Goal: Transaction & Acquisition: Obtain resource

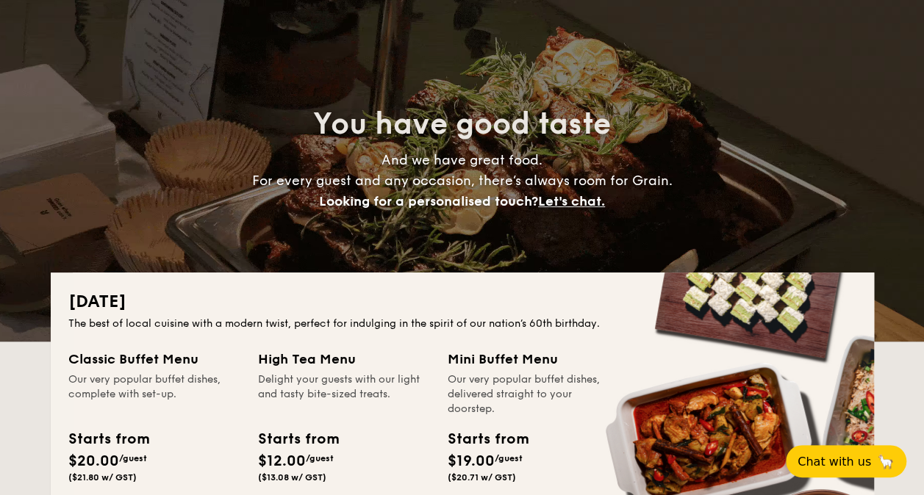
scroll to position [220, 0]
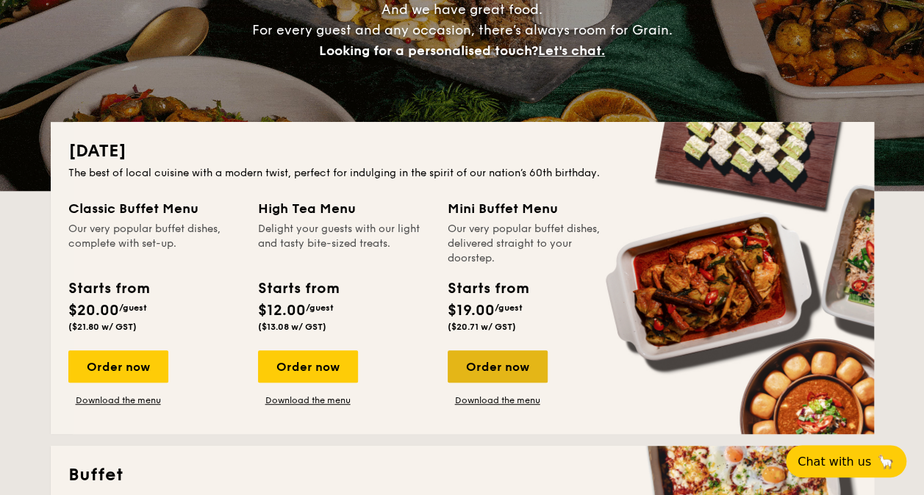
click at [522, 359] on div "Order now" at bounding box center [498, 367] width 100 height 32
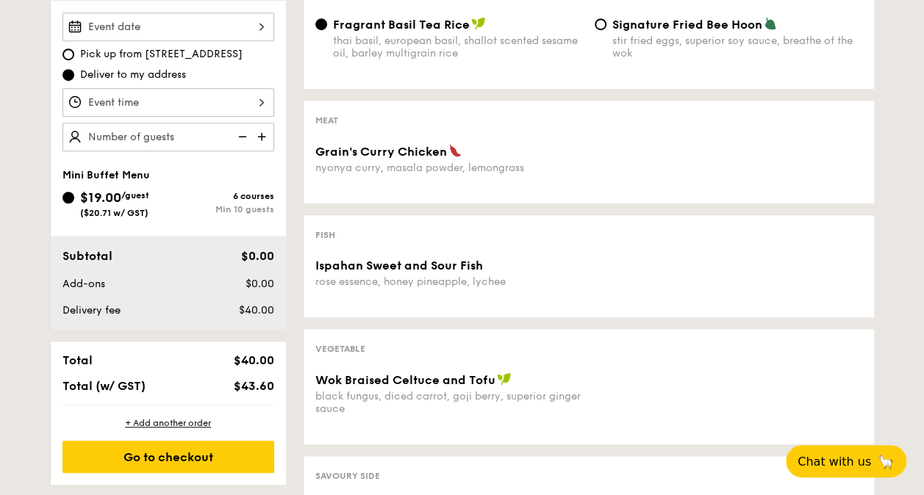
scroll to position [147, 0]
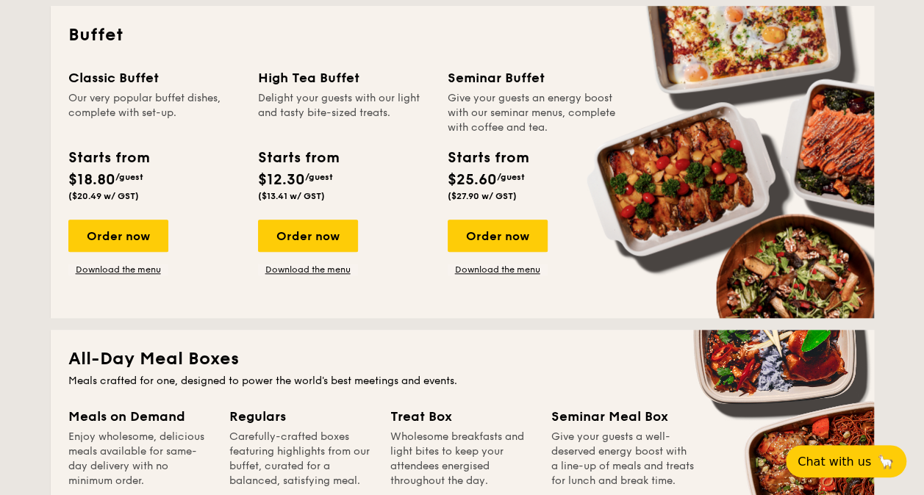
scroll to position [588, 0]
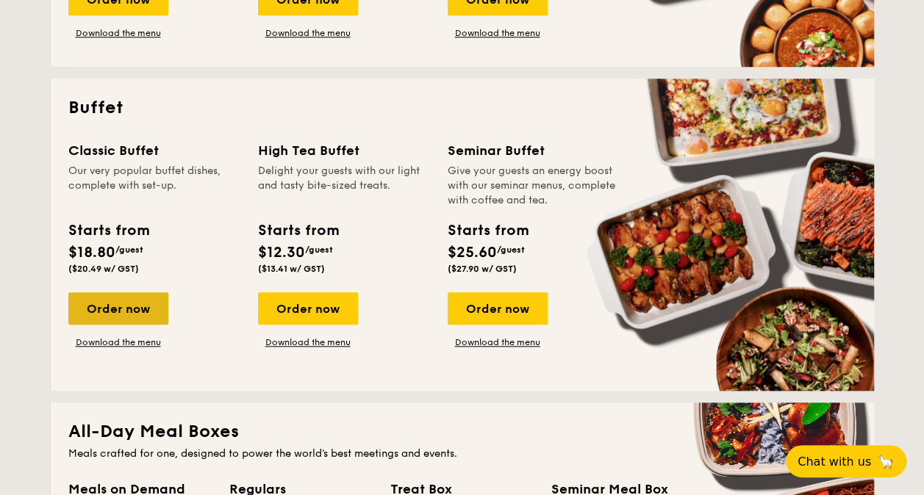
click at [116, 306] on div "Order now" at bounding box center [118, 308] width 100 height 32
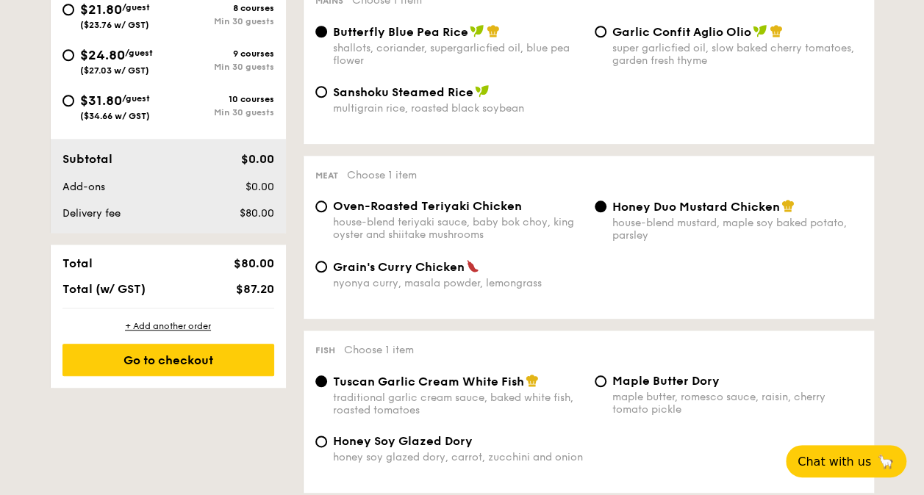
scroll to position [661, 0]
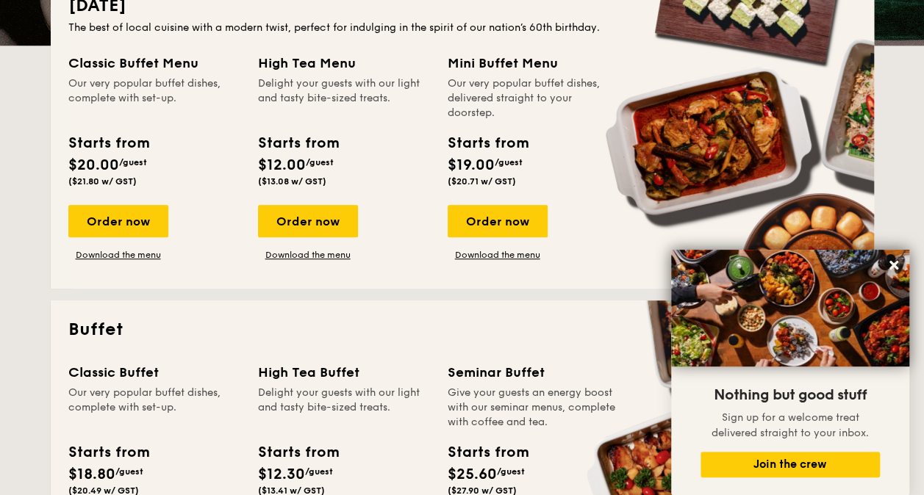
scroll to position [357, 0]
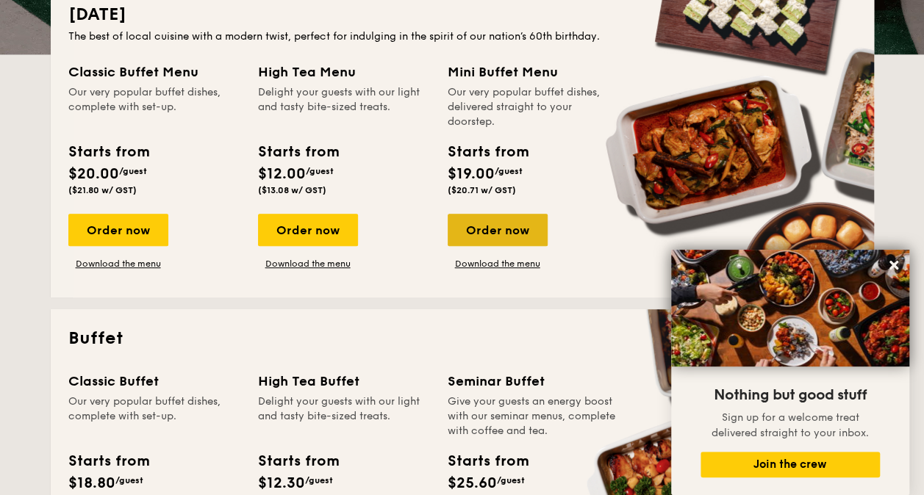
click at [509, 235] on div "Order now" at bounding box center [498, 230] width 100 height 32
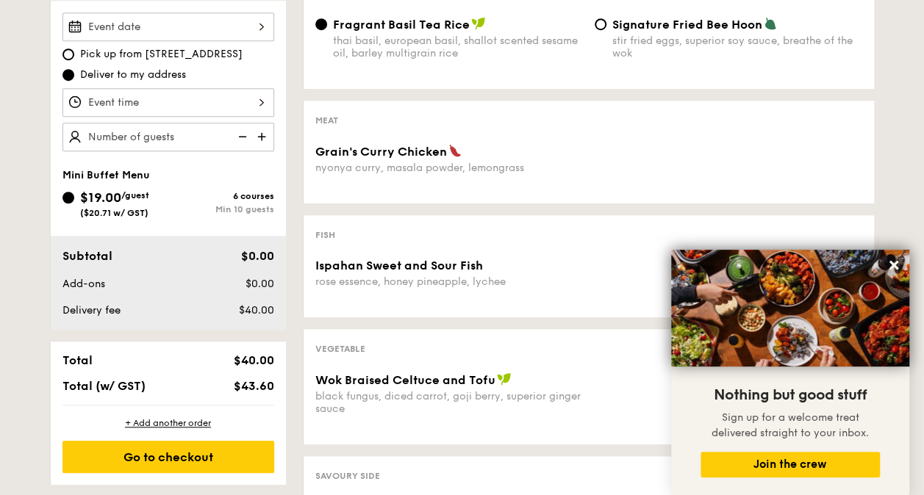
scroll to position [735, 0]
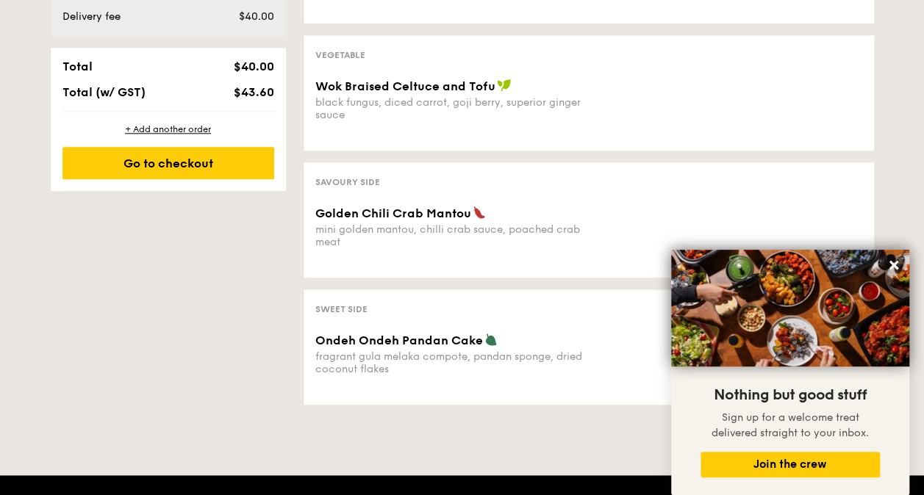
scroll to position [357, 0]
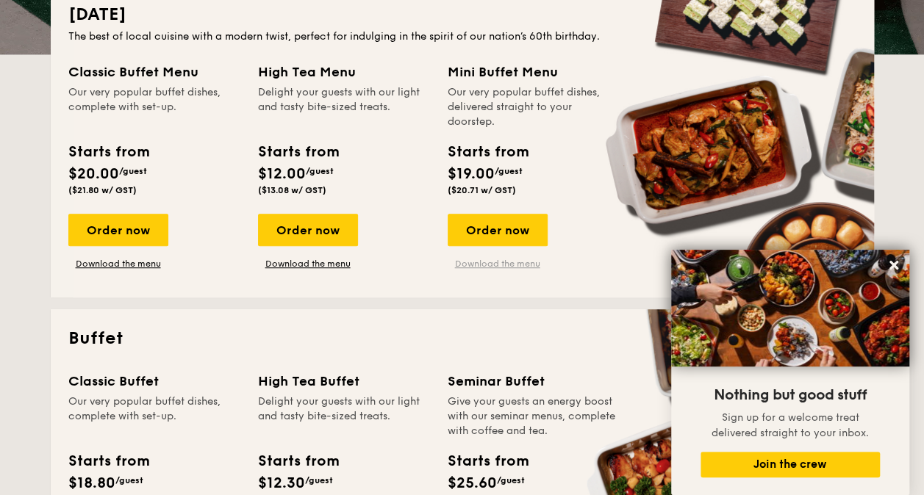
click at [488, 265] on link "Download the menu" at bounding box center [498, 264] width 100 height 12
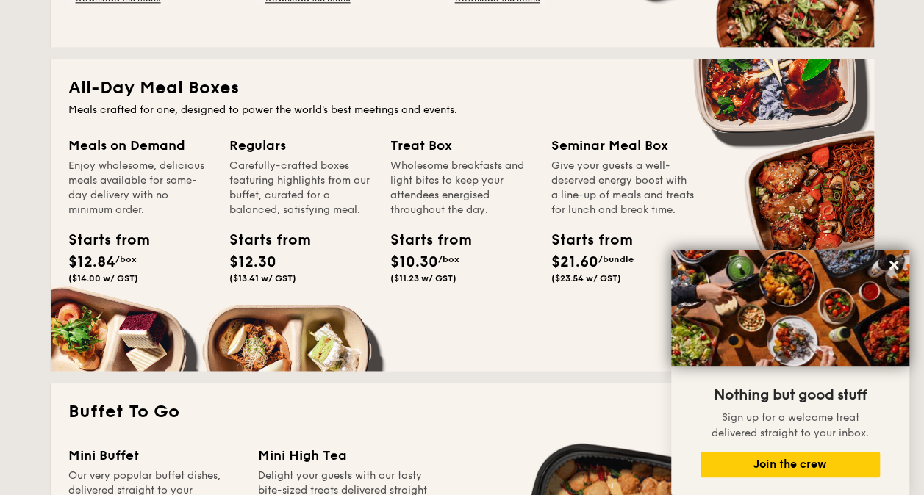
scroll to position [945, 0]
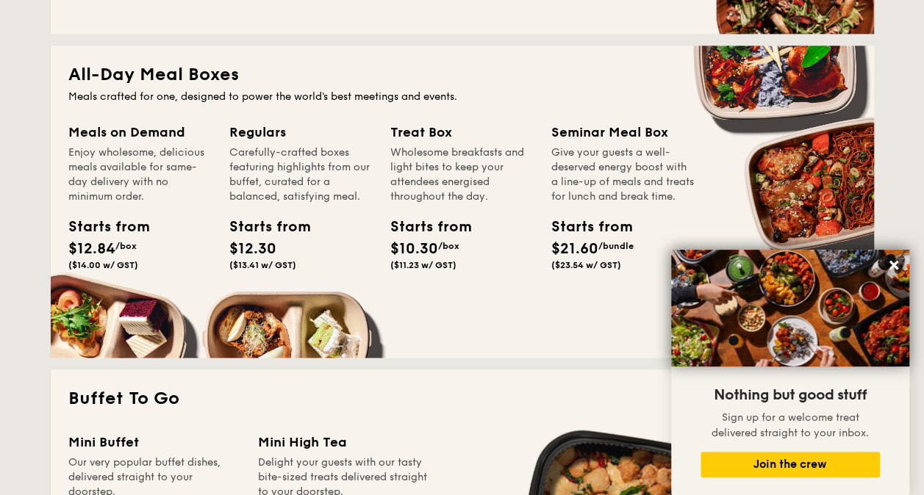
click at [887, 262] on icon at bounding box center [893, 265] width 13 height 13
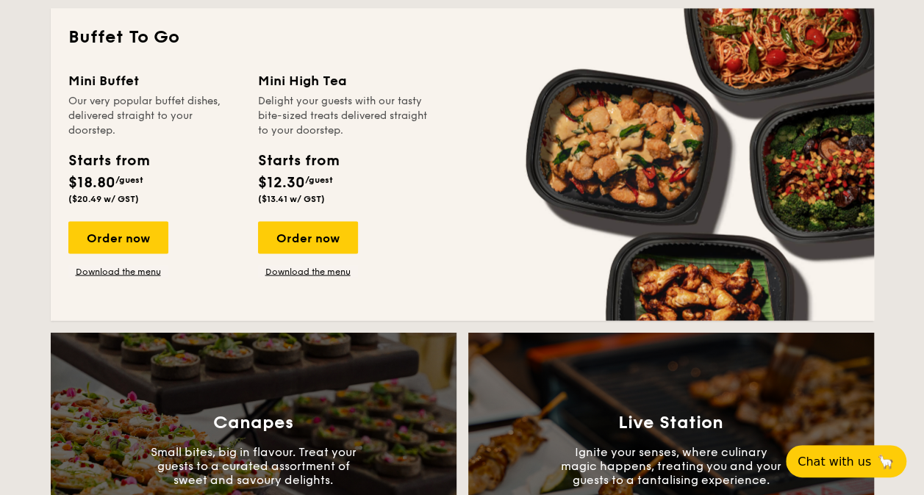
scroll to position [1239, 0]
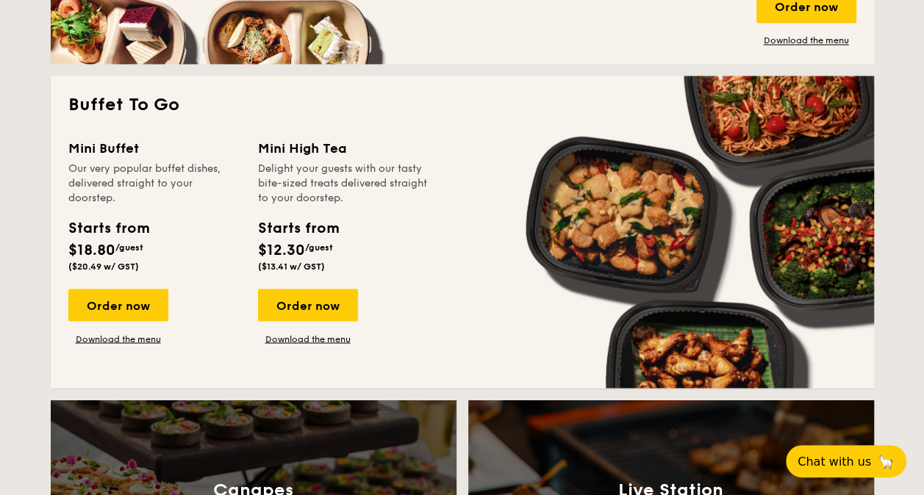
click at [124, 348] on div "Mini Buffet Our very popular buffet dishes, delivered straight to your doorstep…" at bounding box center [462, 253] width 788 height 233
click at [122, 337] on link "Download the menu" at bounding box center [118, 339] width 100 height 12
